Goal: Task Accomplishment & Management: Complete application form

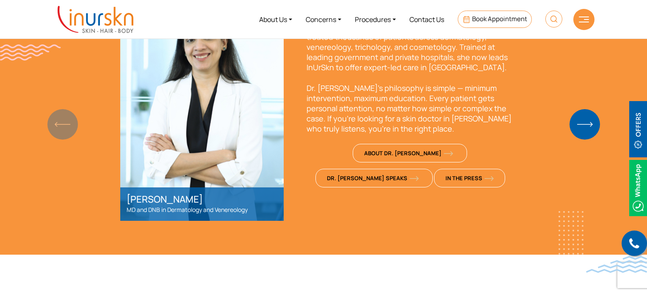
scroll to position [613, 0]
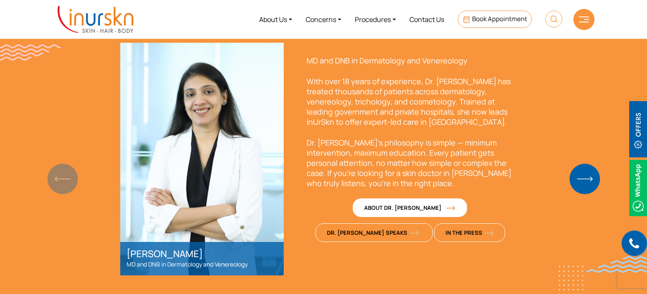
click at [364, 209] on span "About Dr. [PERSON_NAME]" at bounding box center [408, 208] width 89 height 8
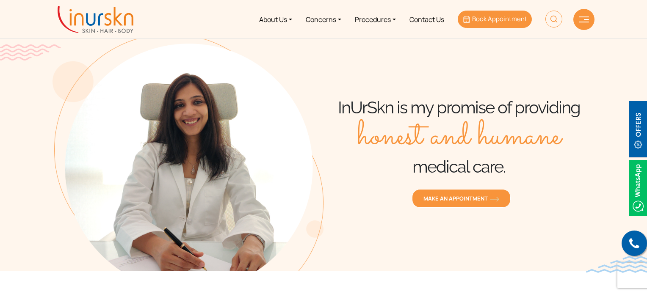
click at [478, 13] on link "Book Appointment" at bounding box center [495, 19] width 74 height 17
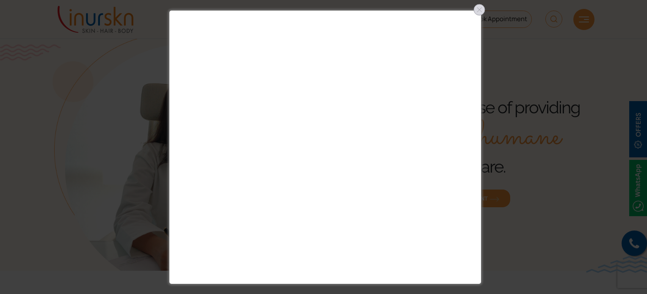
click at [479, 8] on div at bounding box center [480, 10] width 14 height 14
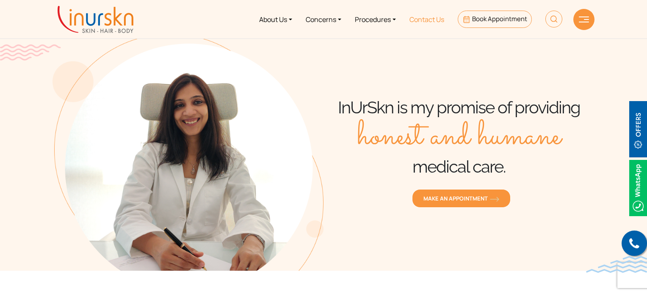
click at [410, 17] on link "Contact Us" at bounding box center [427, 19] width 48 height 32
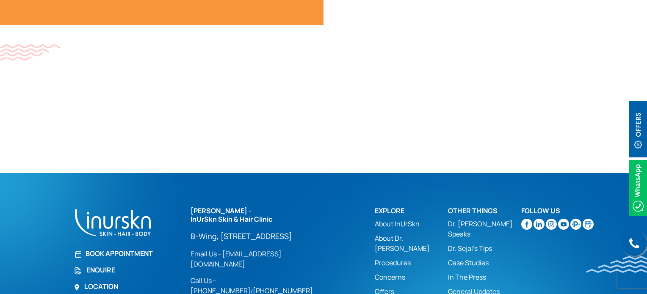
scroll to position [558, 0]
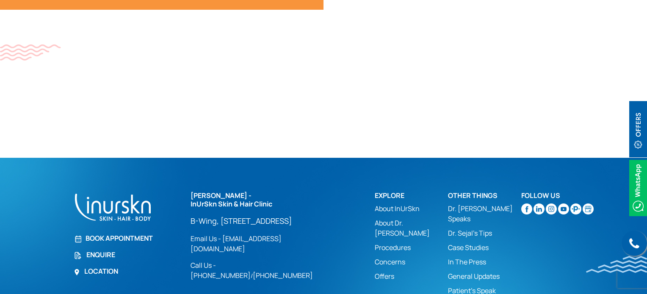
click at [342, 220] on div "Dr. Sejal Saheta - InUrSkn Skin & Hair Clinic B-Wing, #705, 7th Floor, Powai Pl…" at bounding box center [278, 236] width 174 height 89
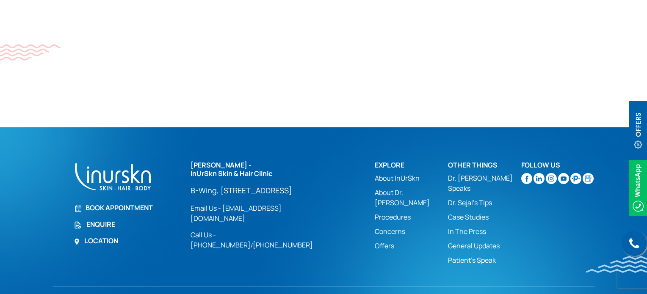
scroll to position [625, 0]
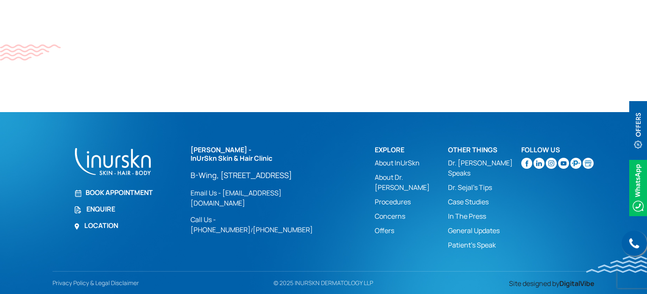
click at [105, 208] on link "Enquire" at bounding box center [127, 209] width 107 height 10
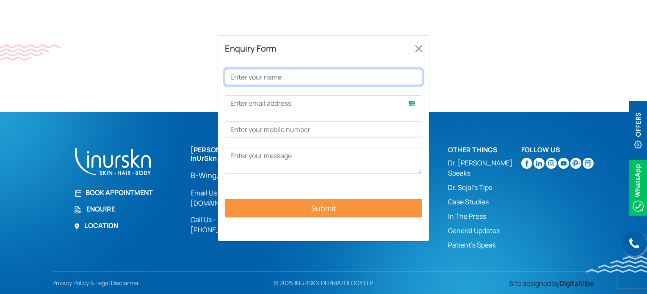
click at [295, 80] on input "Contact form" at bounding box center [323, 77] width 197 height 16
type input "Karan Rajpurohit"
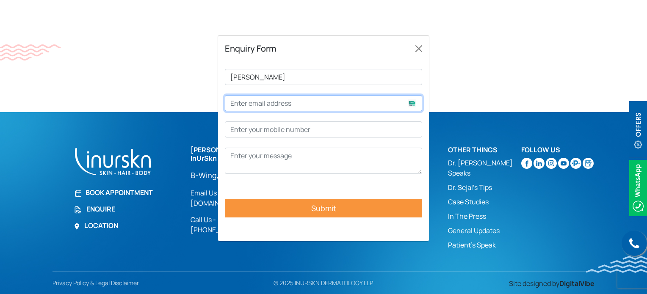
click at [290, 100] on input "Contact form" at bounding box center [323, 103] width 197 height 16
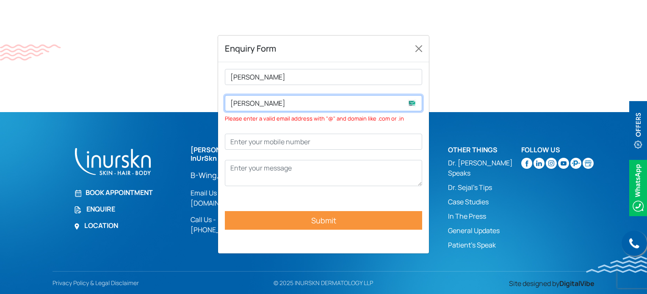
type input "karan2k0224@gmail.com"
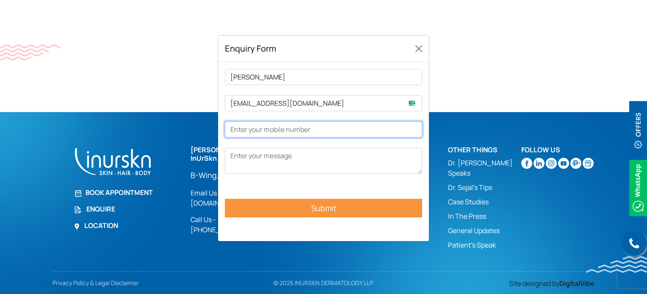
click at [292, 133] on input "Contact form" at bounding box center [323, 130] width 197 height 16
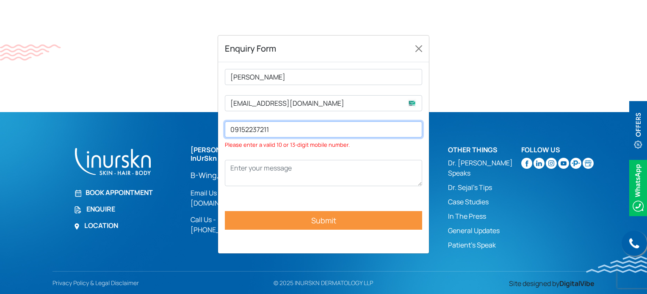
click at [233, 128] on input "09152237211" at bounding box center [323, 130] width 197 height 16
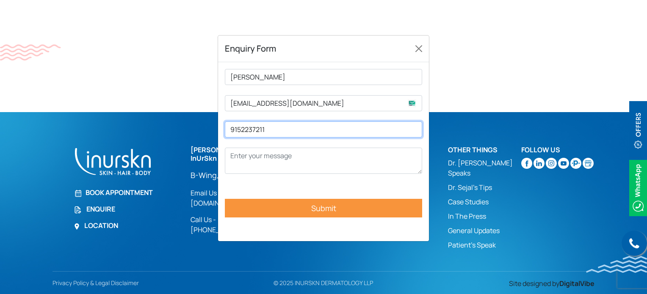
type input "9152237211"
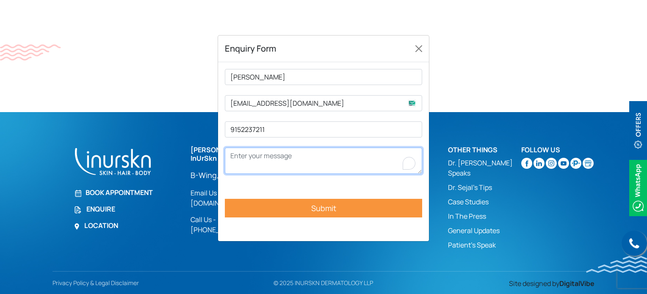
click at [242, 152] on textarea "To enrich screen reader interactions, please activate Accessibility in Grammarl…" at bounding box center [323, 161] width 197 height 26
type textarea "M"
click at [270, 161] on textarea "I want to the cost for hair consultation" at bounding box center [323, 161] width 197 height 26
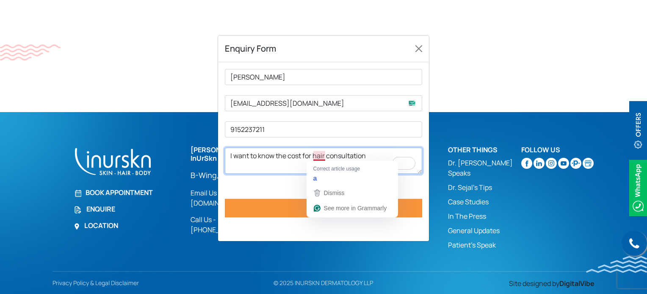
click at [324, 158] on textarea "I want to know the cost for hair consultation" at bounding box center [323, 161] width 197 height 26
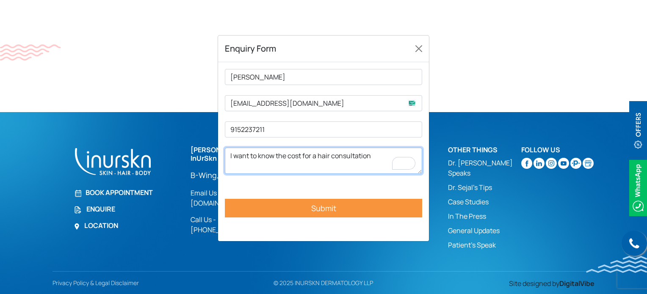
click at [381, 158] on textarea "I want to know the cost for a hair consultation" at bounding box center [323, 161] width 197 height 26
type textarea "I want to know the cost for a hair consultation and treatment"
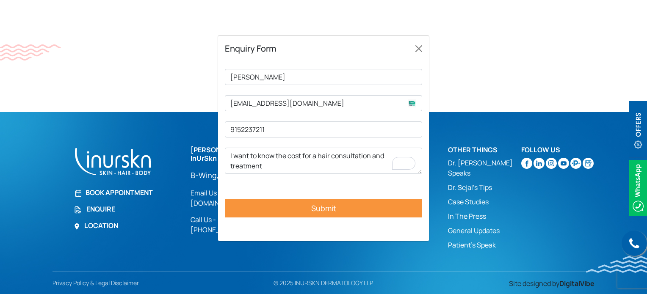
click at [353, 203] on input "Submit" at bounding box center [323, 208] width 197 height 19
click at [372, 206] on input "Submit" at bounding box center [323, 208] width 197 height 19
drag, startPoint x: 372, startPoint y: 206, endPoint x: 302, endPoint y: 219, distance: 71.6
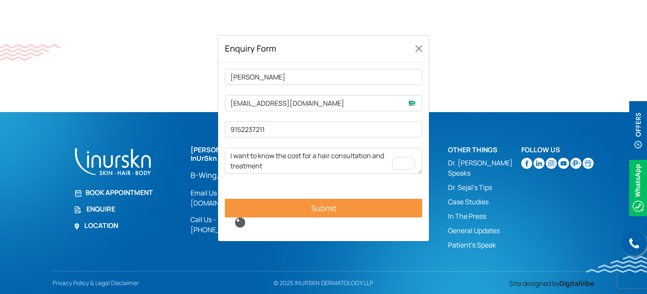
click at [302, 219] on p "Karan Rajpurohit karan2k0224@gmail.com 9152237211 I want to know the cost for a…" at bounding box center [323, 148] width 197 height 159
click at [298, 203] on input "Submit" at bounding box center [323, 208] width 197 height 19
click at [341, 206] on input "Submit" at bounding box center [323, 208] width 197 height 19
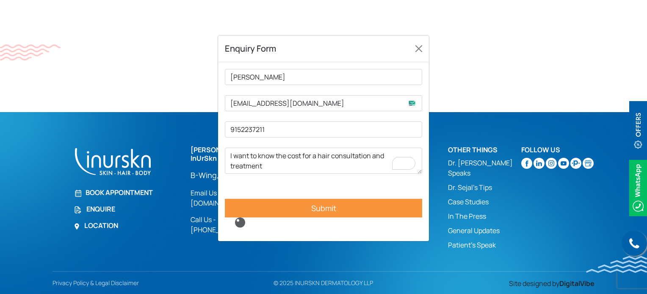
click at [341, 206] on input "Submit" at bounding box center [323, 208] width 197 height 19
drag, startPoint x: 341, startPoint y: 206, endPoint x: 169, endPoint y: 210, distance: 171.2
click at [169, 210] on div "Enquiry Form Karan Rajpurohit karan2k0224@gmail.com 9152237211 I want to know t…" at bounding box center [323, 170] width 647 height 294
drag, startPoint x: 285, startPoint y: 223, endPoint x: 239, endPoint y: 222, distance: 46.2
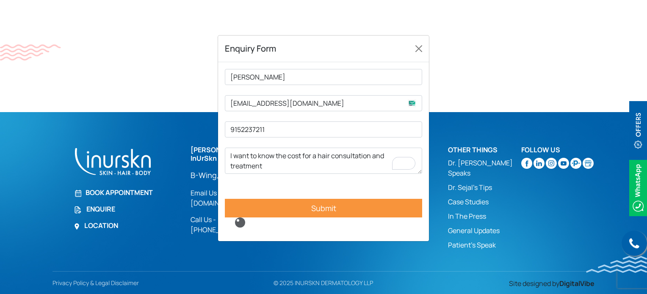
click at [239, 222] on p "Karan Rajpurohit karan2k0224@gmail.com 9152237211 I want to know the cost for a…" at bounding box center [323, 148] width 197 height 159
click at [336, 208] on input "Submit" at bounding box center [323, 208] width 197 height 19
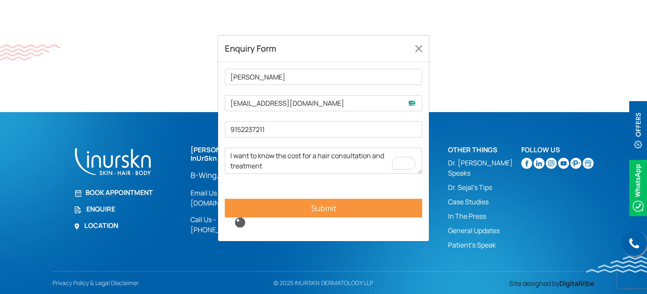
click at [336, 208] on input "Submit" at bounding box center [323, 208] width 197 height 19
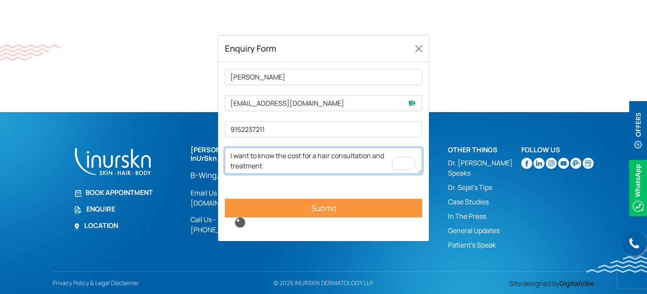
drag, startPoint x: 336, startPoint y: 208, endPoint x: 285, endPoint y: 160, distance: 70.1
click at [285, 160] on textarea "I want to know the cost for a hair consultation and treatment" at bounding box center [323, 161] width 197 height 26
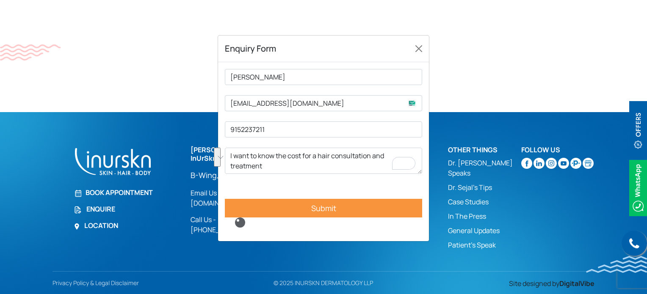
click at [290, 119] on p "Karan Rajpurohit karan2k0224@gmail.com 9152237211 I want to know the cost for a…" at bounding box center [323, 148] width 197 height 159
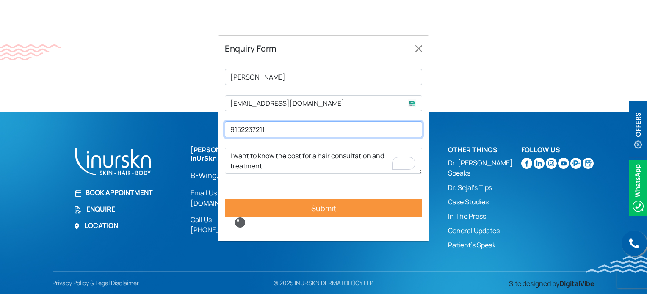
click at [287, 130] on input "9152237211" at bounding box center [323, 130] width 197 height 16
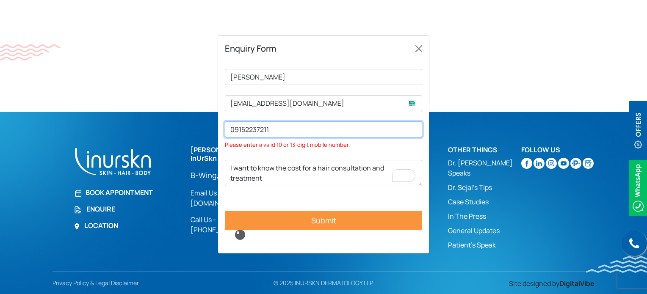
click at [235, 131] on input "09152237211" at bounding box center [323, 130] width 197 height 16
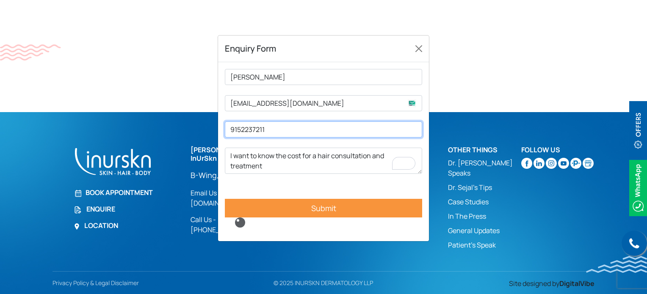
type input "9152237211"
click at [353, 209] on input "Submit" at bounding box center [323, 208] width 197 height 19
click at [514, 58] on div "Enquiry Form Karan Rajpurohit karan2k0224@gmail.com 9152237211 I want to know t…" at bounding box center [323, 170] width 647 height 294
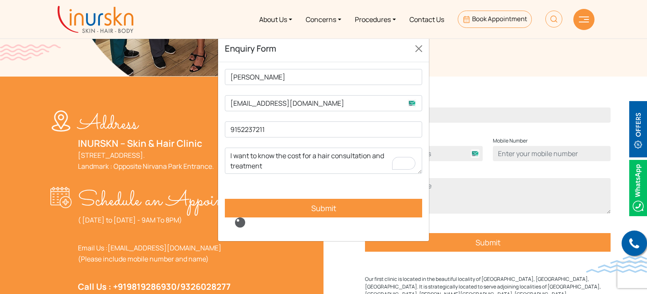
scroll to position [0, 0]
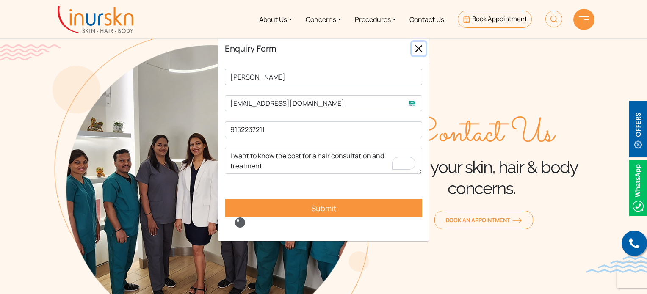
click at [423, 50] on button "Close" at bounding box center [419, 49] width 14 height 14
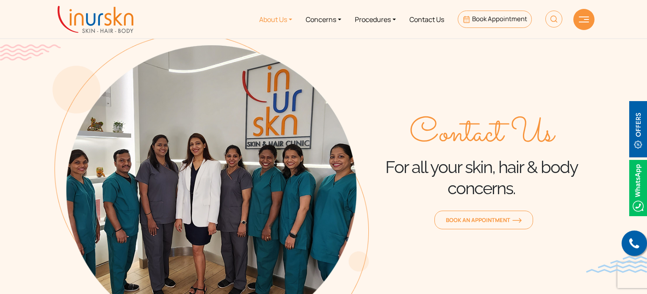
click at [276, 14] on link "About Us" at bounding box center [276, 19] width 47 height 32
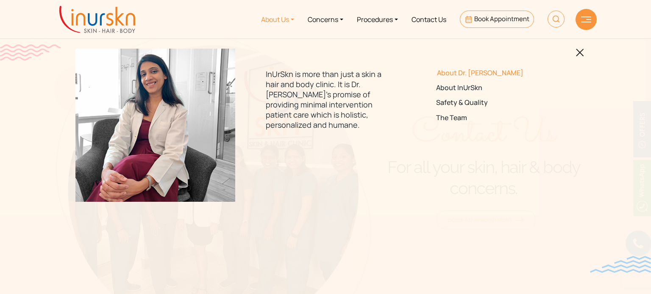
click at [471, 72] on link "About Dr. [PERSON_NAME]" at bounding box center [495, 73] width 119 height 8
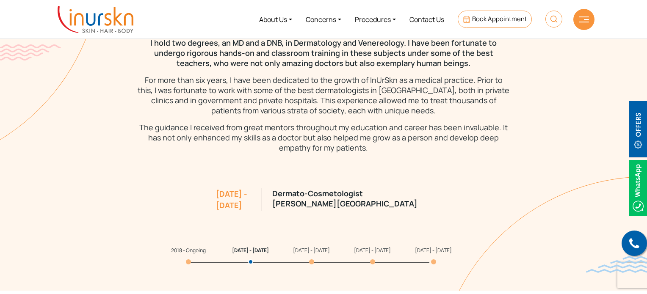
scroll to position [748, 0]
click at [193, 244] on li "2018 - Ongoing" at bounding box center [201, 250] width 61 height 13
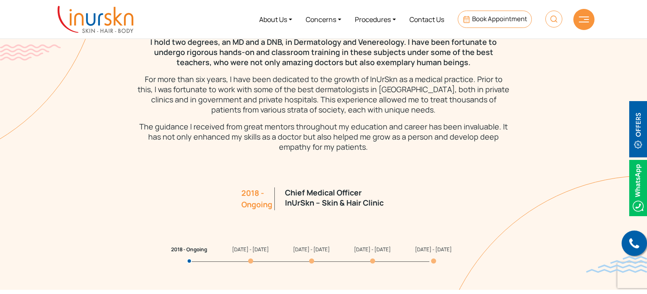
click at [189, 247] on section "My Qualification & Experience I hold two degrees, an MD and a DNB, in Dermatolo…" at bounding box center [323, 105] width 647 height 370
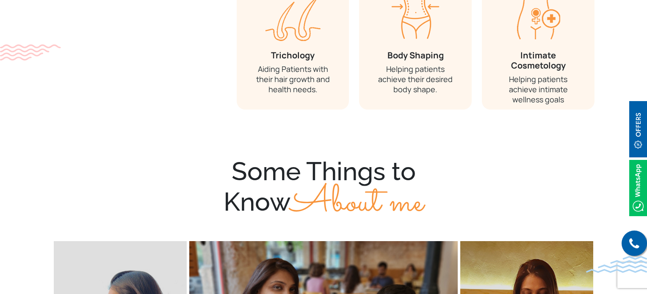
scroll to position [1521, 0]
